Goal: Task Accomplishment & Management: Manage account settings

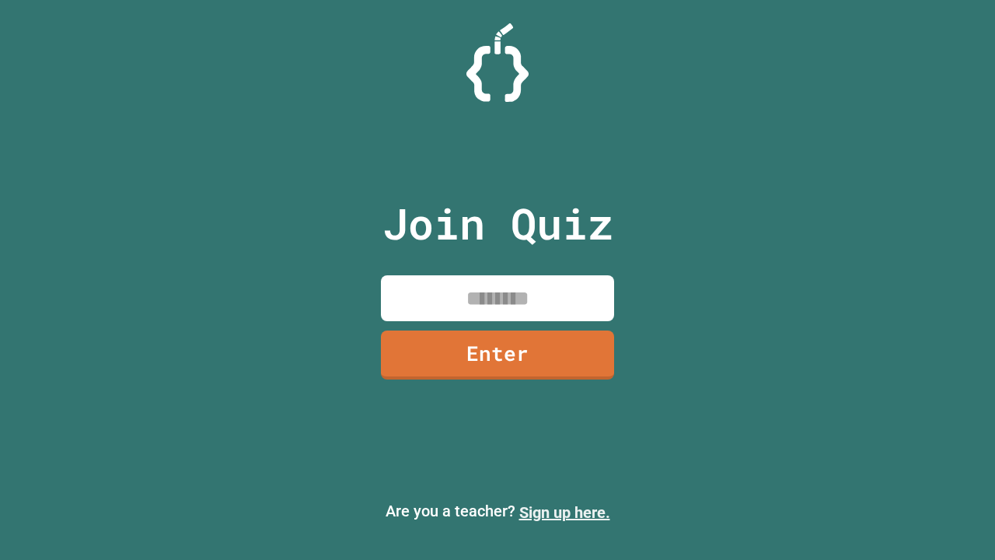
click at [565, 512] on link "Sign up here." at bounding box center [564, 512] width 91 height 19
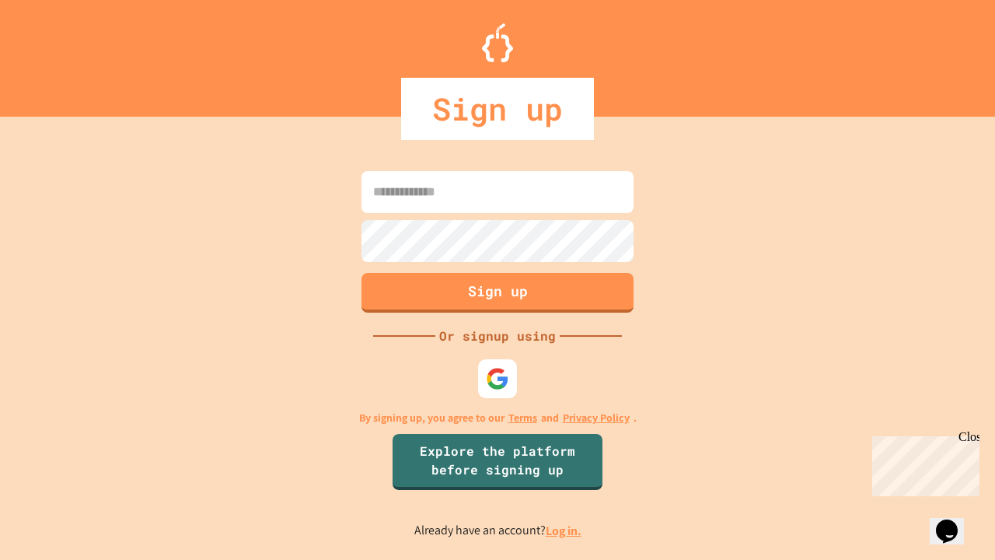
click at [565, 530] on link "Log in." at bounding box center [564, 531] width 36 height 16
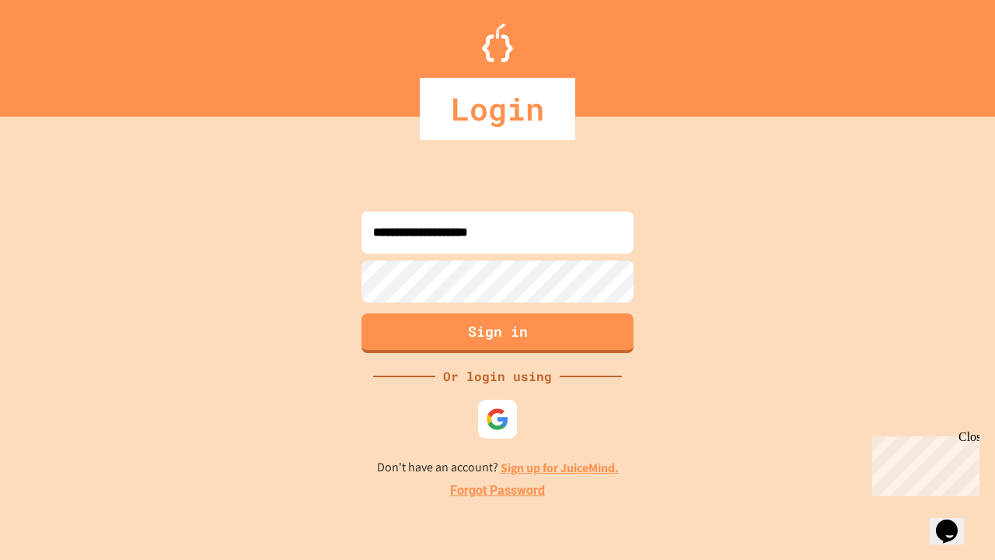
type input "**********"
